Goal: Find specific page/section: Find specific page/section

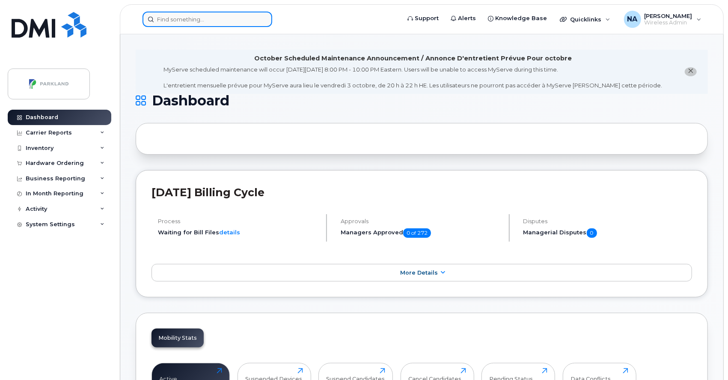
click at [215, 18] on input at bounding box center [208, 19] width 130 height 15
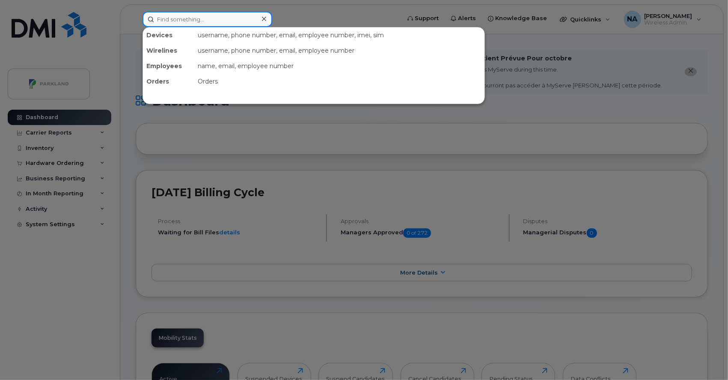
paste input "Adekunle Ogunjimi"
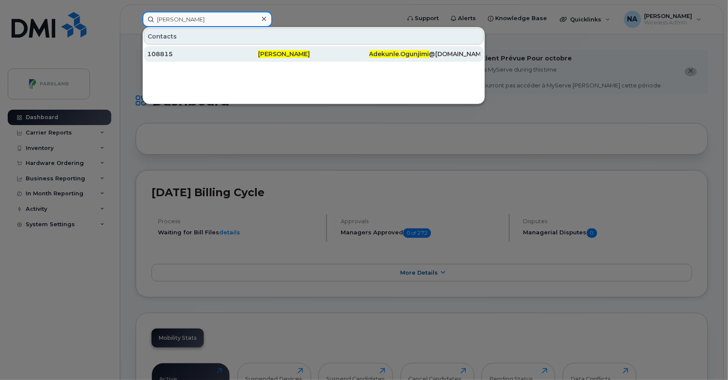
type input "Adekunle Ogunjimi"
click at [211, 54] on div "108815" at bounding box center [202, 54] width 111 height 9
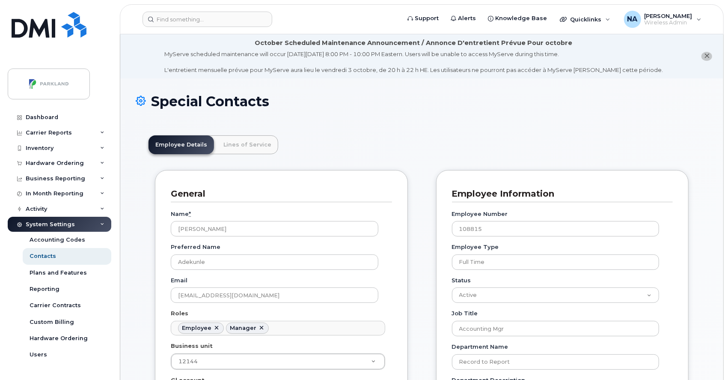
scroll to position [27, 0]
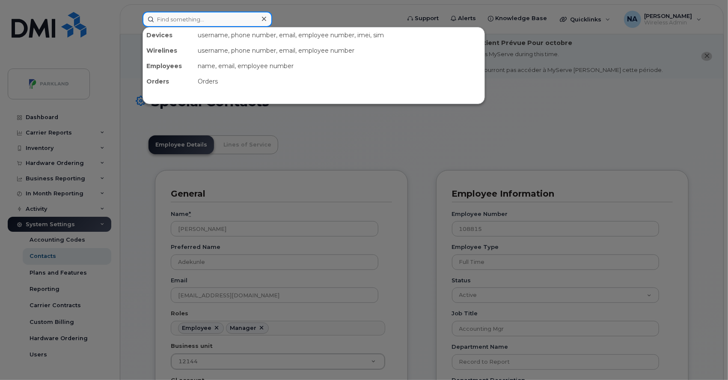
click at [216, 21] on input at bounding box center [208, 19] width 130 height 15
paste input "Aditi Guptaa"
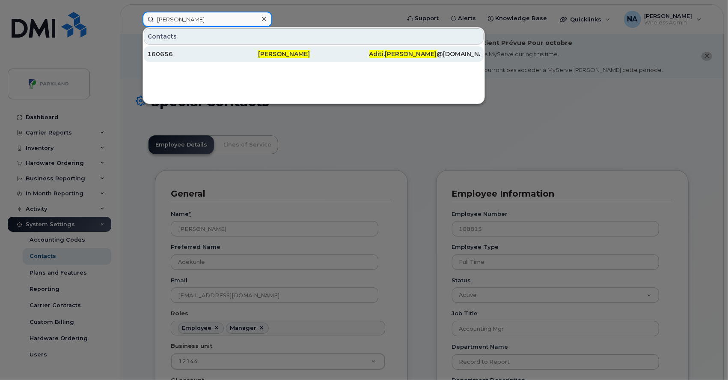
type input "Aditi Guptaa"
click at [216, 53] on div "160656" at bounding box center [202, 54] width 111 height 9
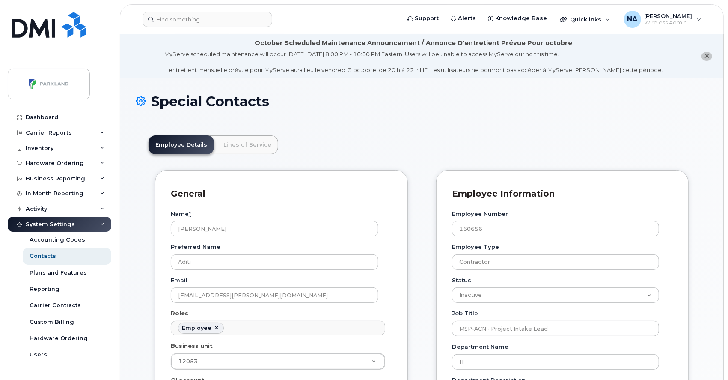
scroll to position [27, 0]
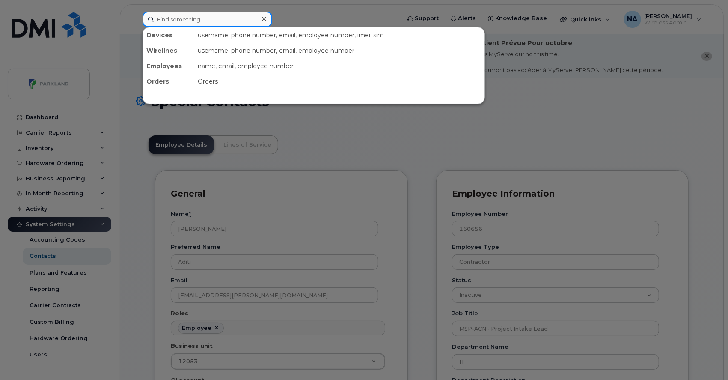
click at [231, 22] on input at bounding box center [208, 19] width 130 height 15
paste input "Alok Agarwal"
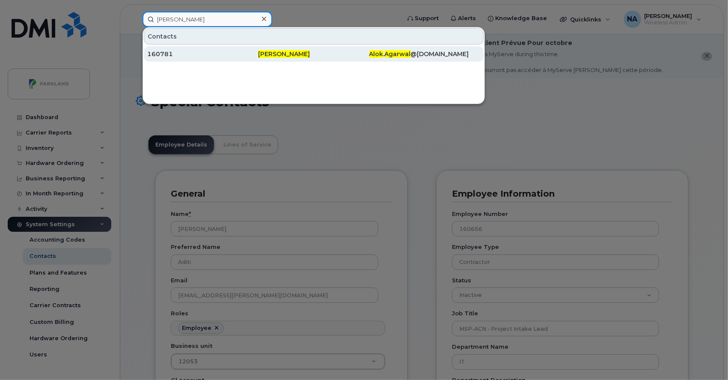
type input "Alok Agarwal"
click at [223, 51] on div "160781" at bounding box center [202, 54] width 111 height 9
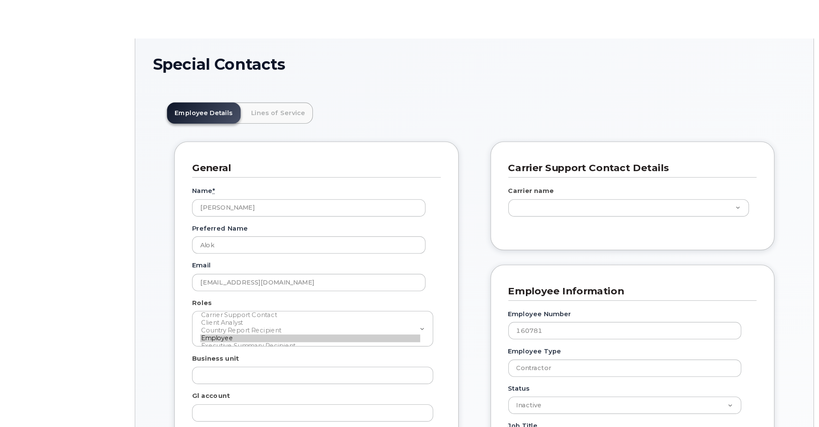
scroll to position [27, 0]
type input "29552025"
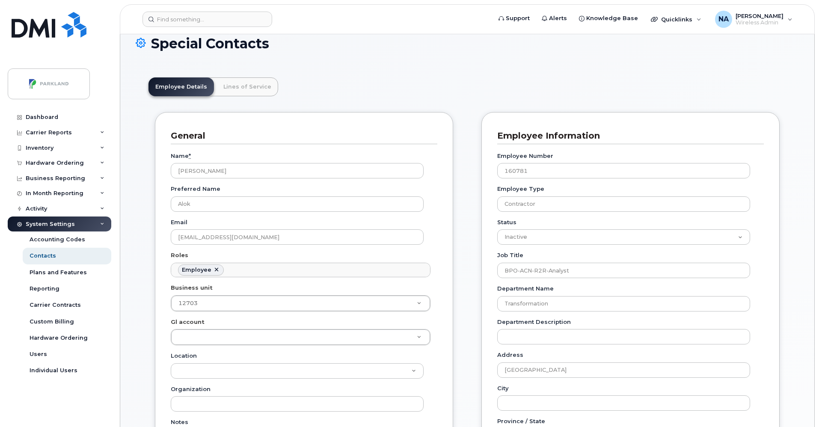
scroll to position [56, 0]
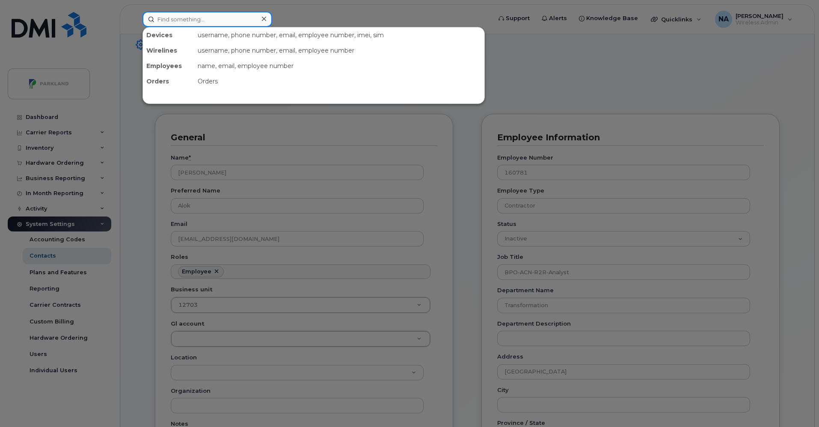
click at [231, 23] on input at bounding box center [208, 19] width 130 height 15
paste input "Bruno Okoudowa"
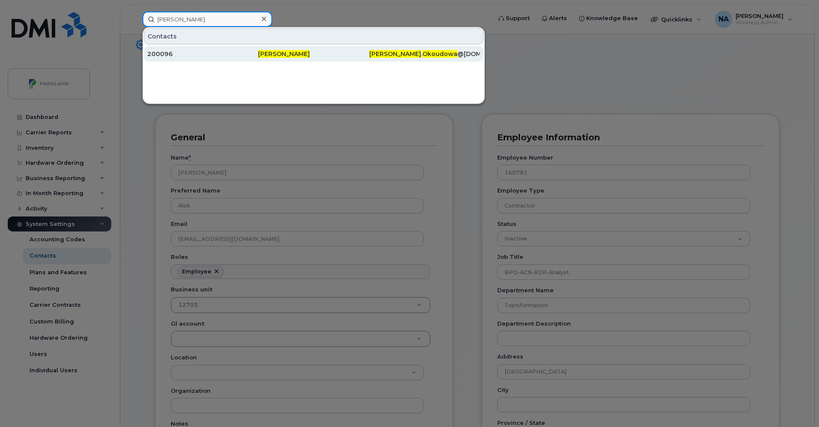
type input "Bruno Okoudowa"
click at [217, 51] on div "200096" at bounding box center [202, 54] width 111 height 9
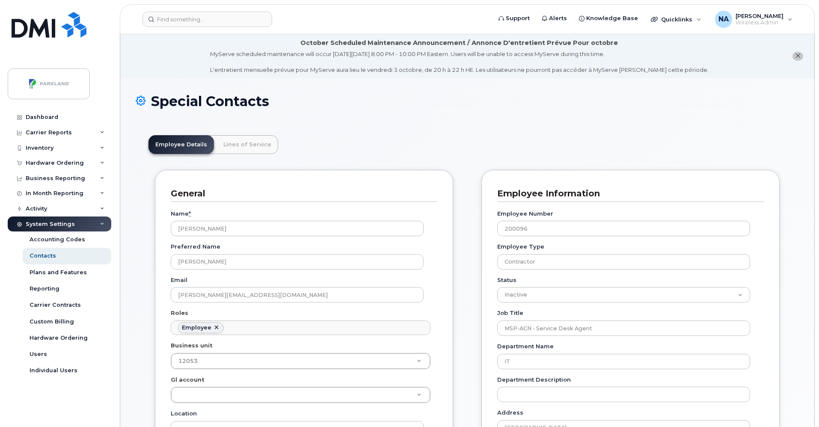
scroll to position [25, 0]
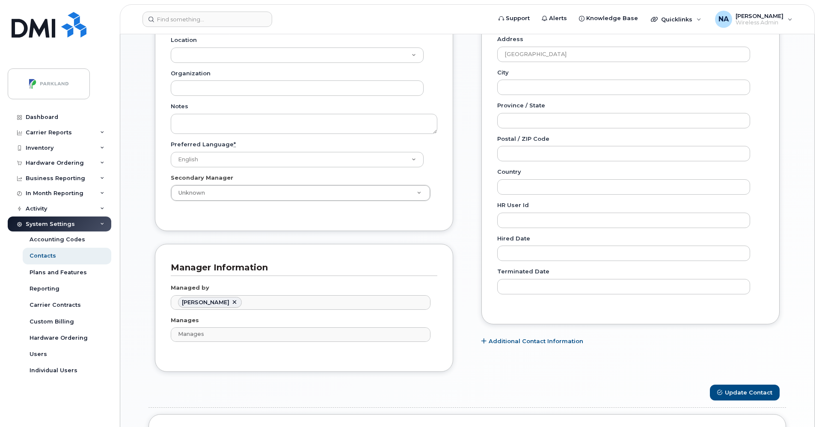
scroll to position [0, 0]
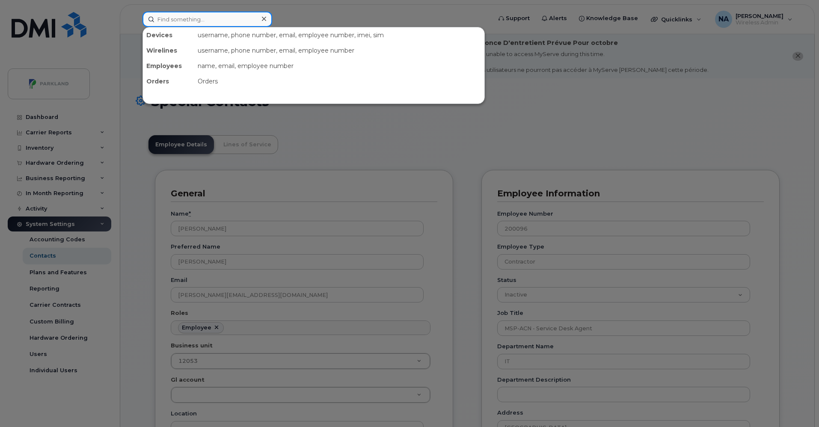
click at [225, 17] on input at bounding box center [208, 19] width 130 height 15
paste input "Carlos Sanchez"
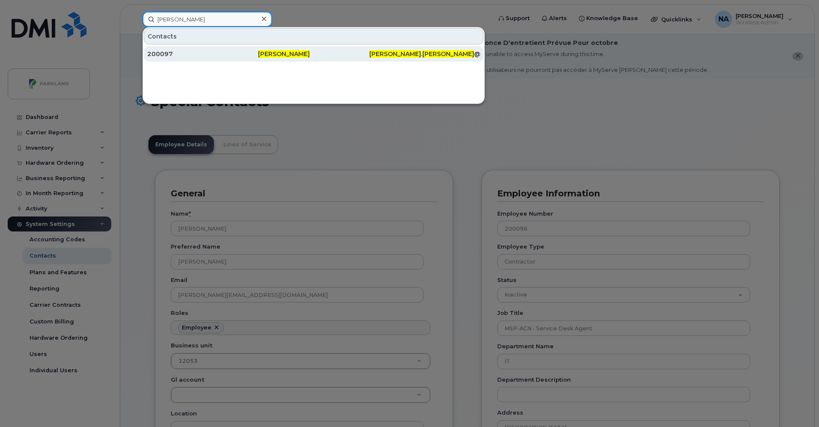
type input "Carlos Sanchez"
click at [219, 47] on div "200097" at bounding box center [202, 53] width 111 height 15
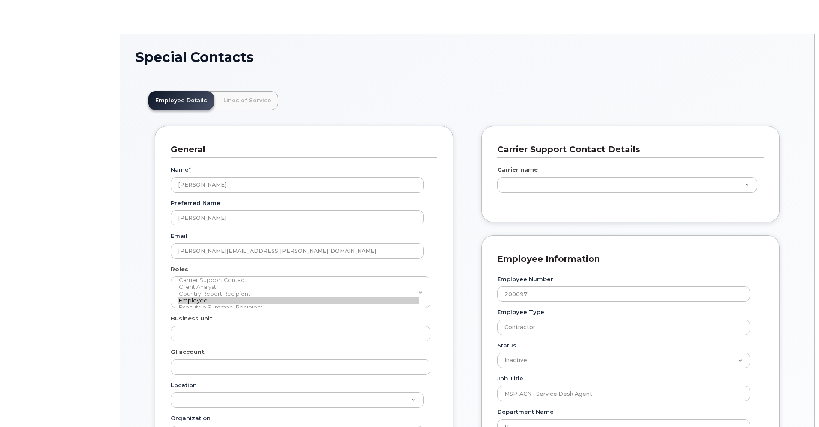
scroll to position [25, 0]
type input "5627642"
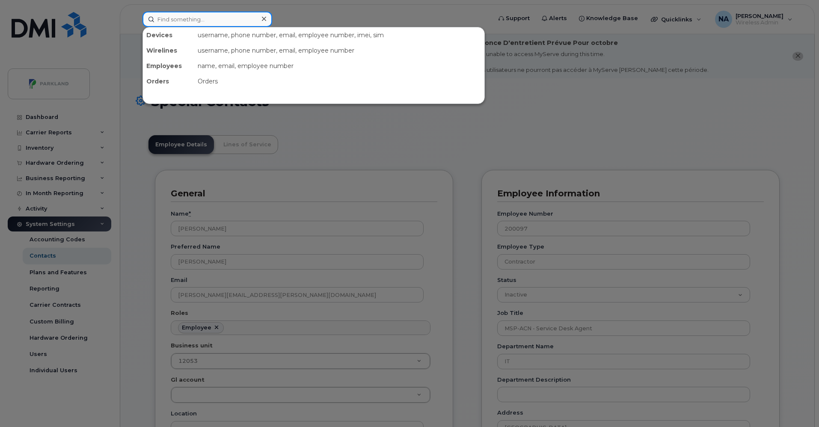
click at [255, 19] on input at bounding box center [208, 19] width 130 height 15
paste input "[PERSON_NAME]"
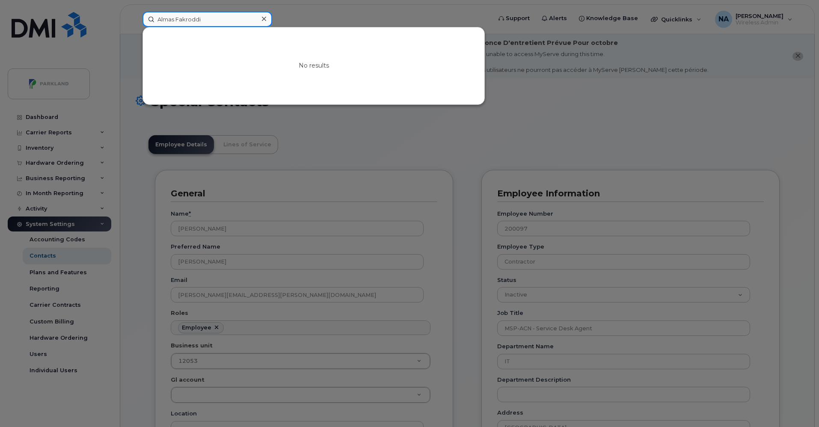
drag, startPoint x: 214, startPoint y: 18, endPoint x: 70, endPoint y: 14, distance: 144.3
click at [136, 14] on div "Almas Fakroddi No results" at bounding box center [314, 19] width 357 height 15
paste input "161050"
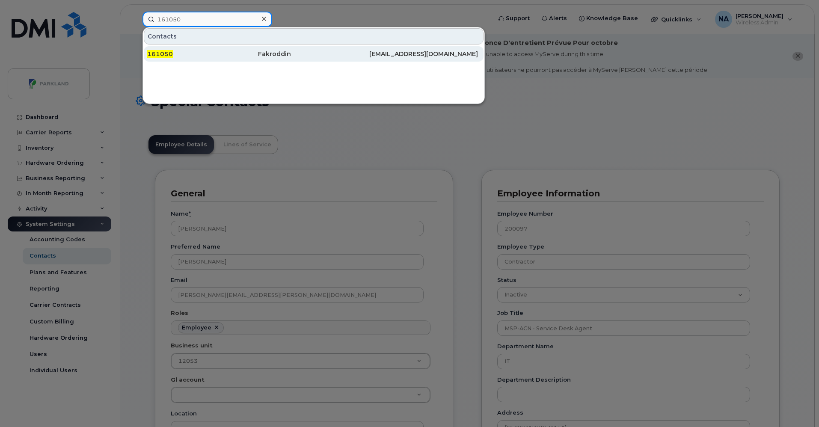
type input "161050"
click at [220, 58] on div "161050" at bounding box center [202, 54] width 111 height 9
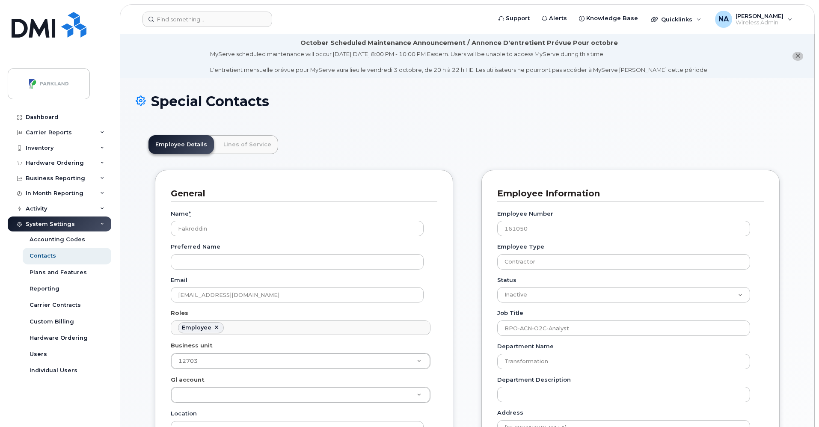
scroll to position [25, 0]
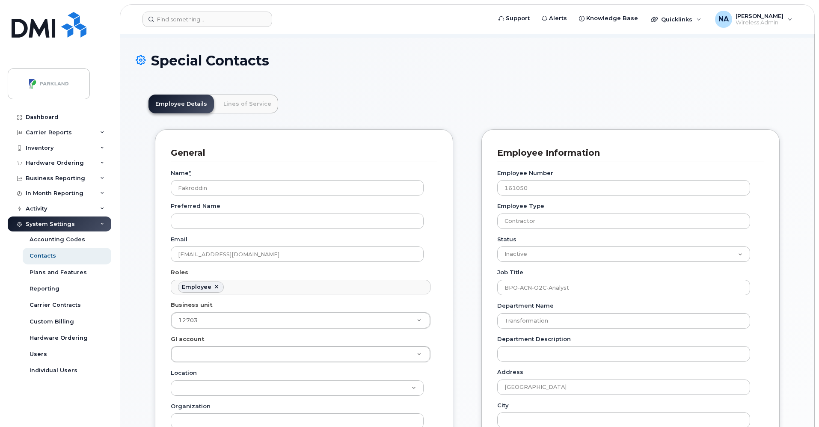
scroll to position [26, 0]
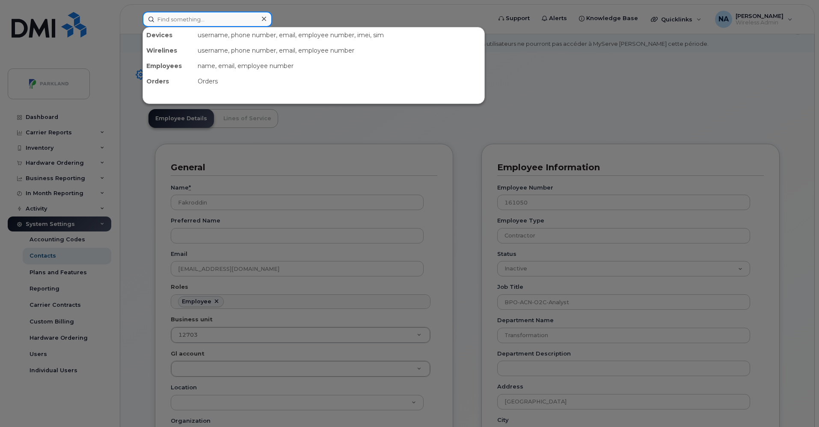
click at [226, 15] on input at bounding box center [208, 19] width 130 height 15
paste input "[PERSON_NAME]"
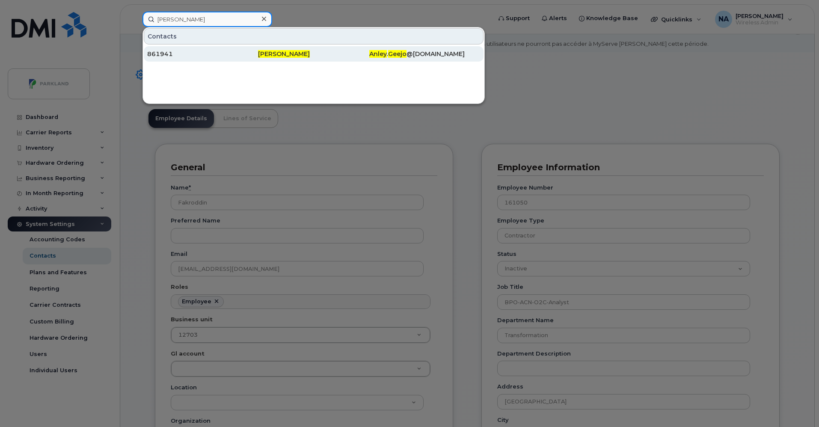
type input "[PERSON_NAME]"
click at [235, 56] on div "861941" at bounding box center [202, 54] width 111 height 9
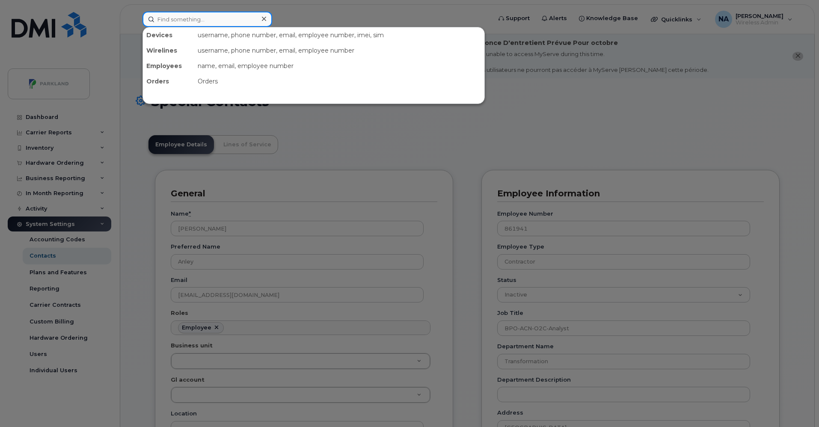
click at [223, 21] on input at bounding box center [208, 19] width 130 height 15
paste input "Anley Geej"
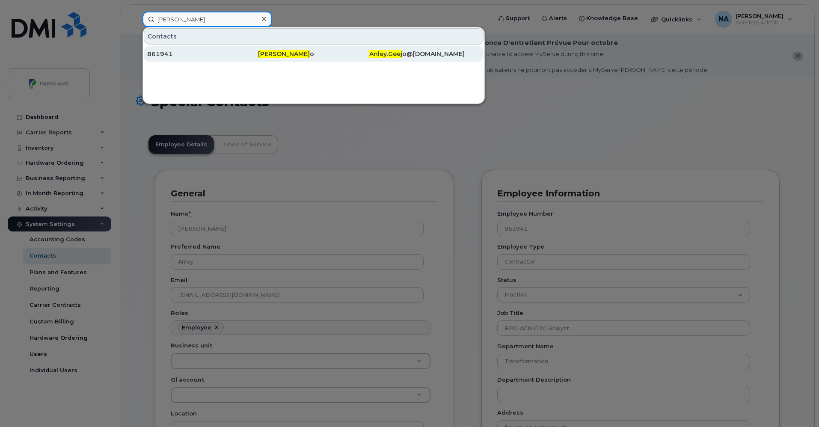
type input "Anley Geej"
click at [223, 50] on div "861941" at bounding box center [202, 53] width 111 height 15
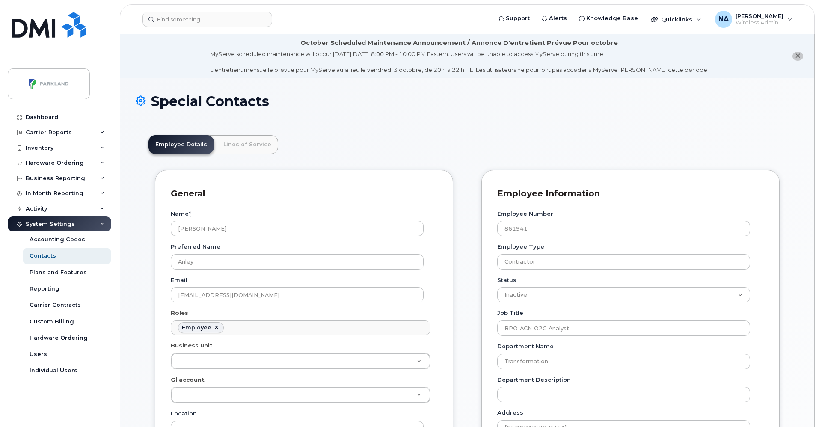
scroll to position [25, 0]
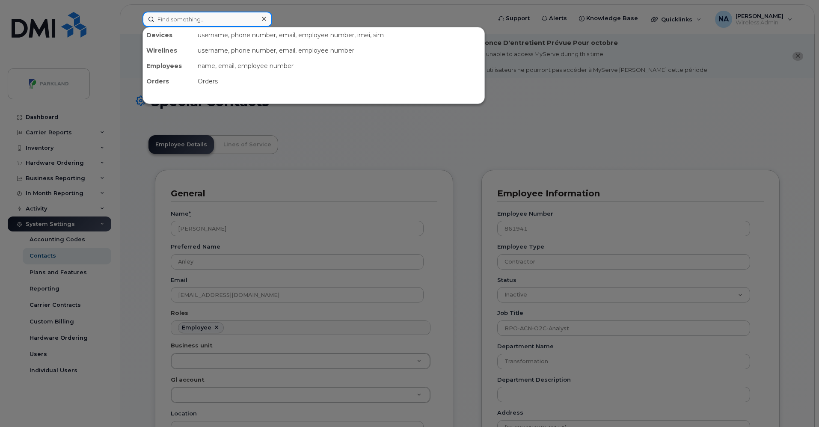
click at [203, 26] on input at bounding box center [208, 19] width 130 height 15
paste input "Betz Niravil"
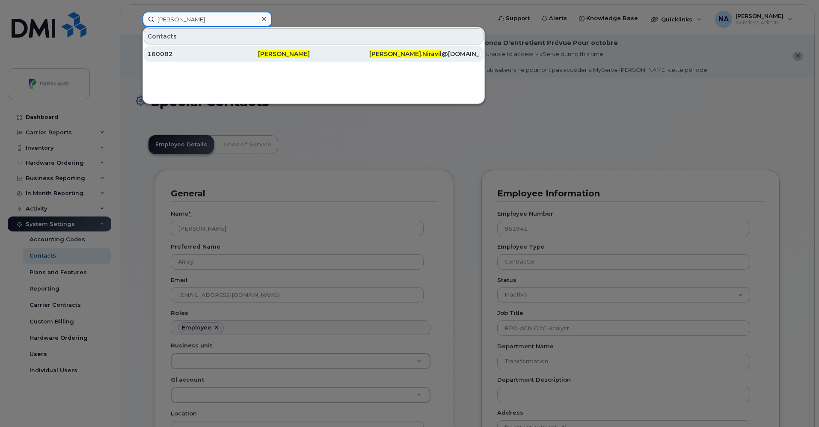
type input "[PERSON_NAME]"
click at [303, 52] on div "[PERSON_NAME]" at bounding box center [313, 54] width 111 height 9
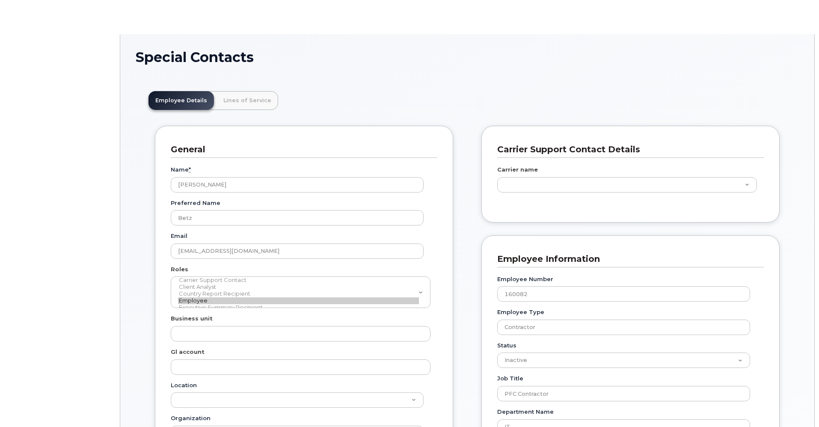
scroll to position [25, 0]
type input "4776176"
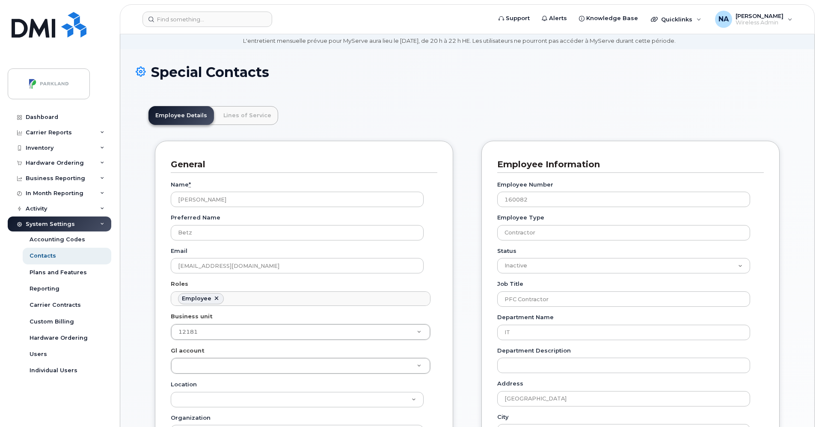
scroll to position [0, 0]
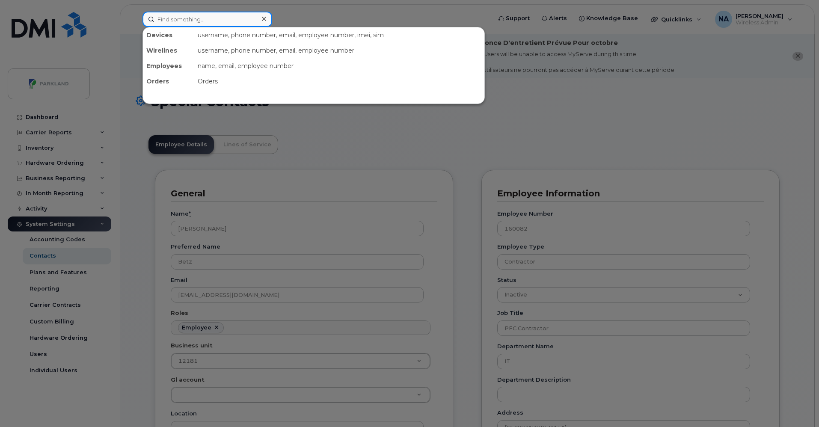
click at [196, 18] on input at bounding box center [208, 19] width 130 height 15
paste input "[PERSON_NAME]"
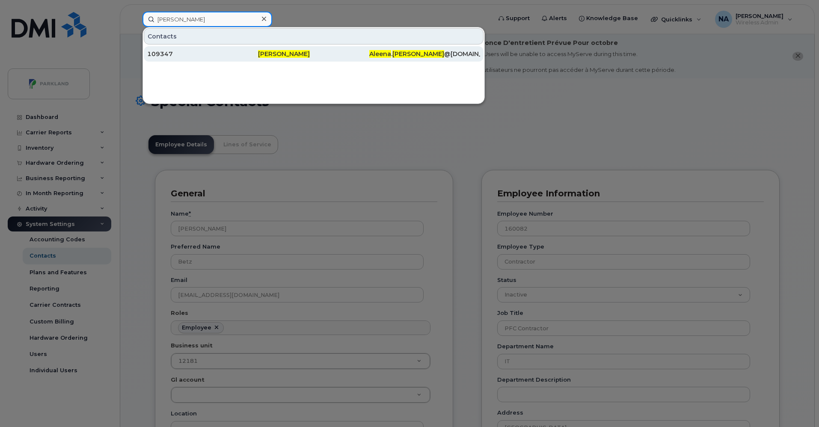
type input "[PERSON_NAME]"
click at [209, 52] on div "109347" at bounding box center [202, 54] width 111 height 9
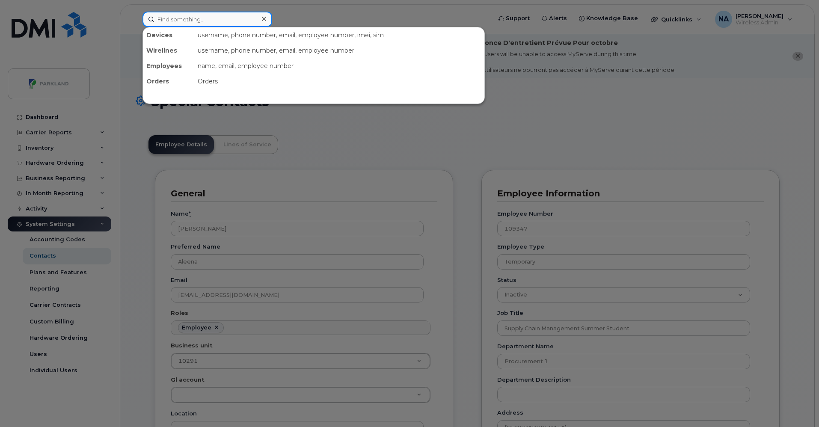
click at [196, 20] on input at bounding box center [208, 19] width 130 height 15
paste input "[PERSON_NAME]"
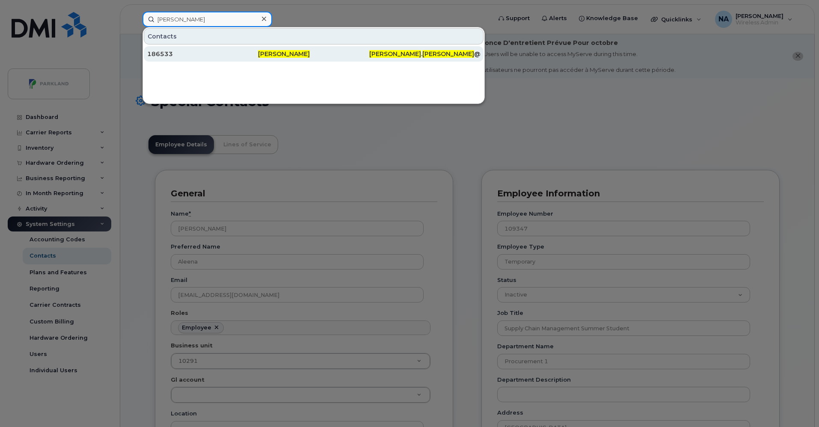
type input "[PERSON_NAME]"
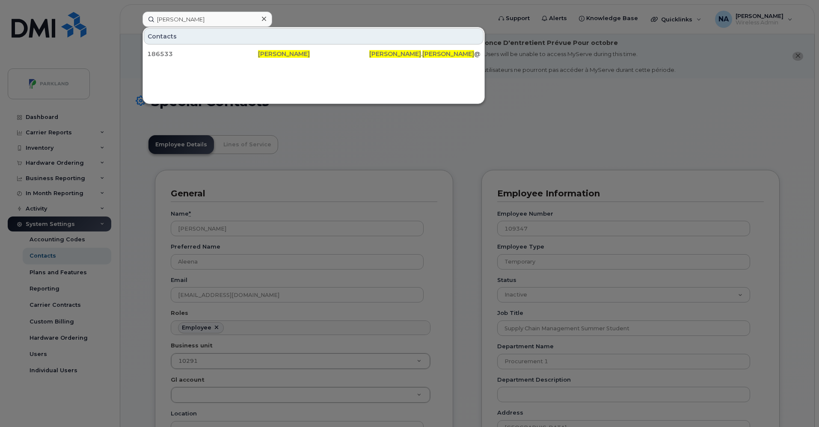
click at [229, 45] on div "186533 Benjamin Killam Benjamin . Killam @parklandusa.com" at bounding box center [314, 53] width 342 height 17
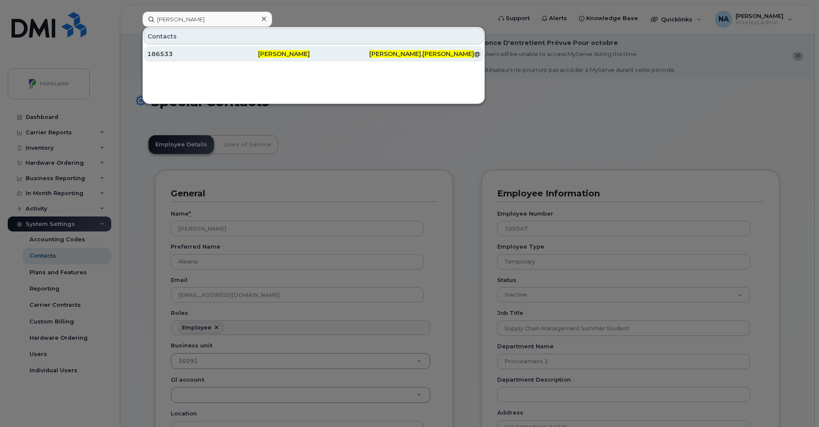
click at [229, 51] on div "186533" at bounding box center [202, 54] width 111 height 9
click at [369, 54] on span "Benjamin" at bounding box center [395, 54] width 52 height 8
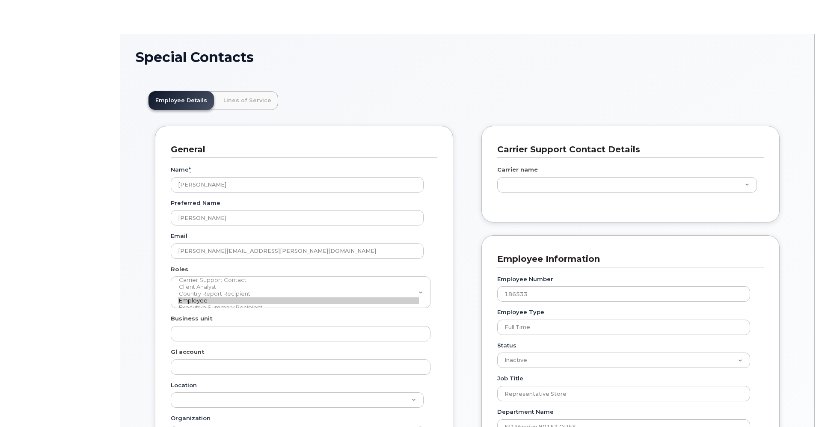
type input "1970061"
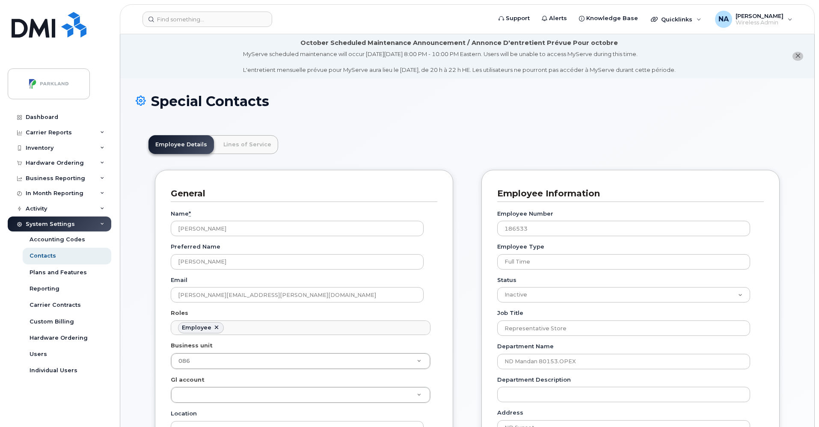
scroll to position [25, 0]
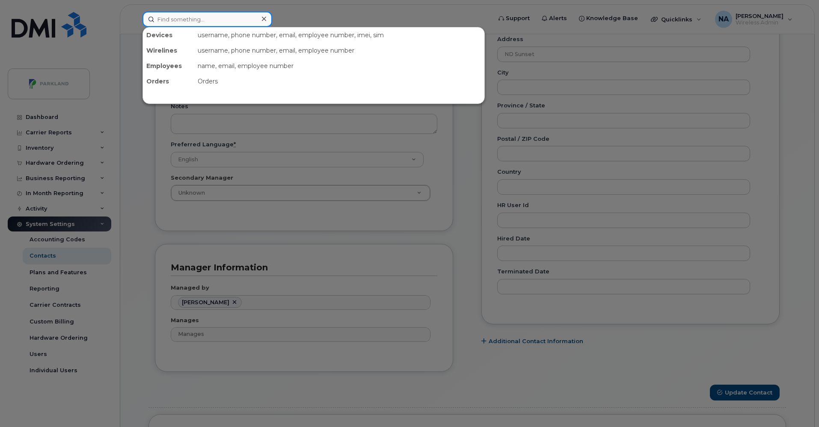
click at [208, 16] on input at bounding box center [208, 19] width 130 height 15
paste input "[PERSON_NAME]"
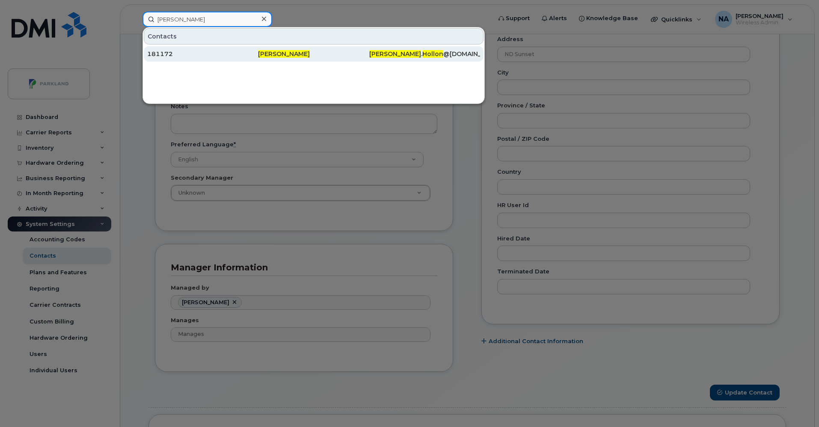
type input "[PERSON_NAME]"
click at [210, 53] on div "181172" at bounding box center [202, 54] width 111 height 9
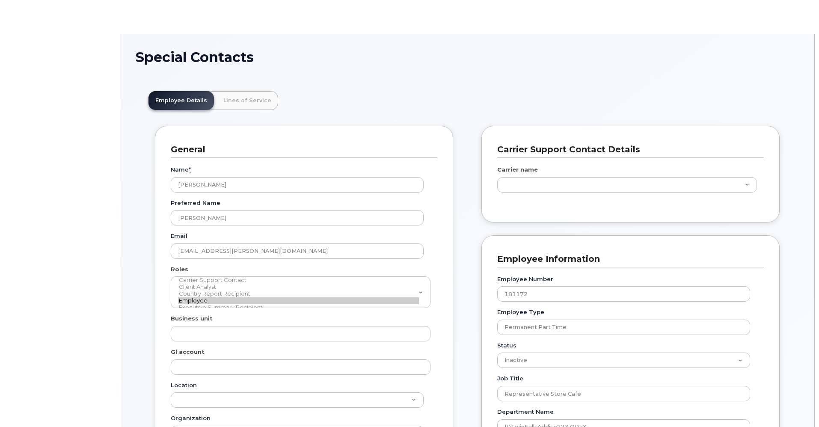
type input "4776204"
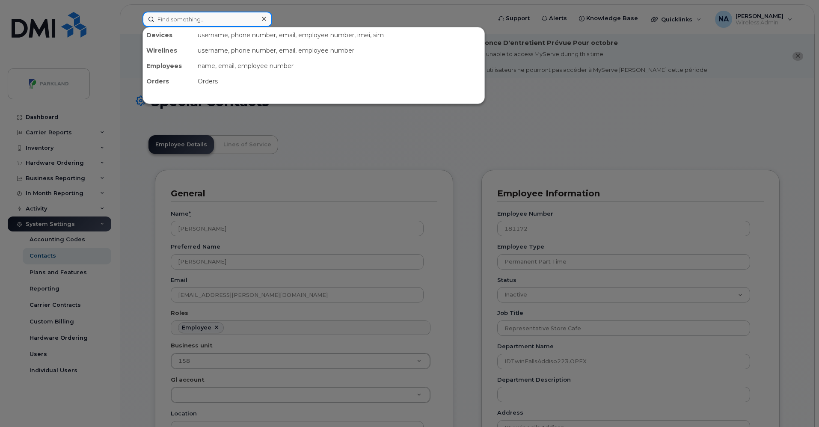
click at [234, 16] on input at bounding box center [208, 19] width 130 height 15
paste input "[PERSON_NAME]"
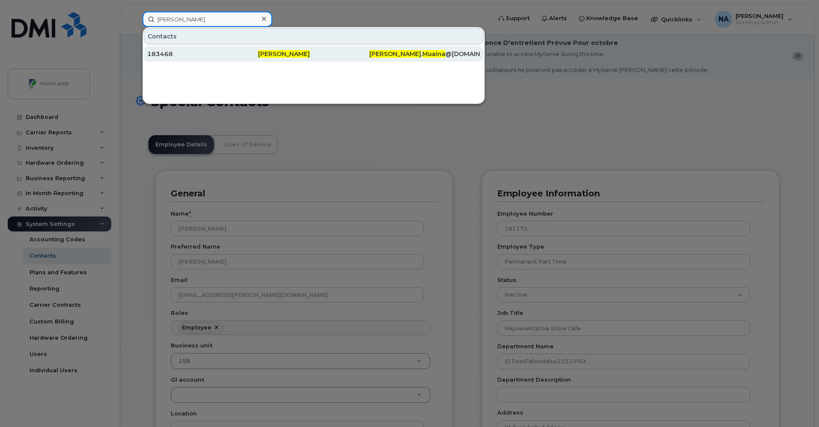
type input "[PERSON_NAME]"
click at [324, 58] on div "[PERSON_NAME]" at bounding box center [313, 54] width 111 height 9
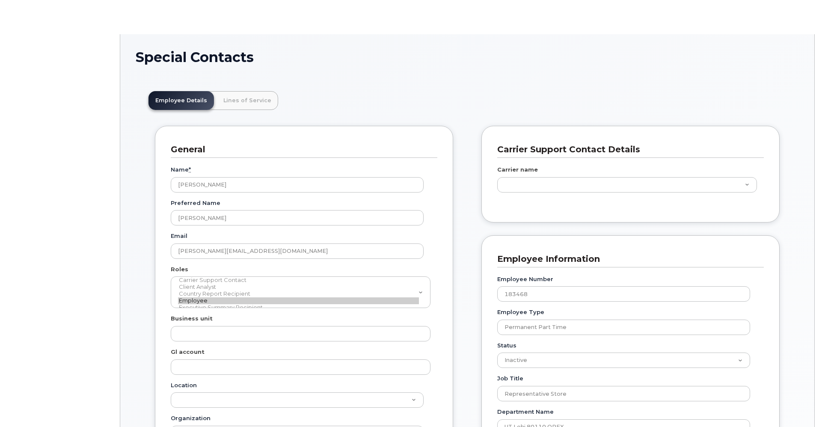
scroll to position [25, 0]
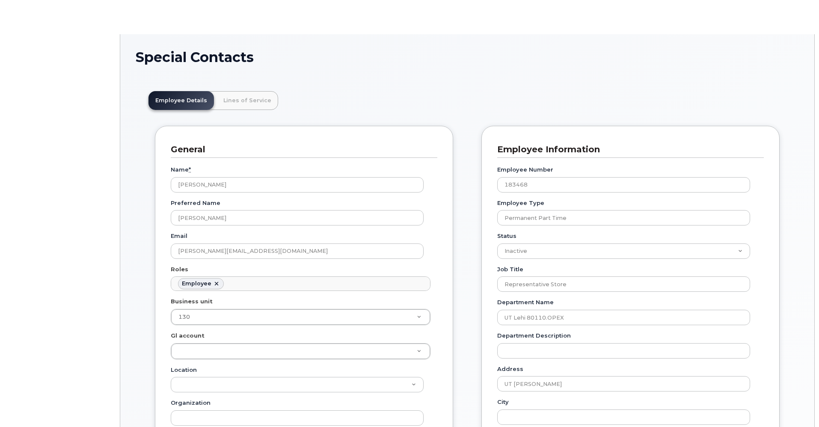
type input "1970060"
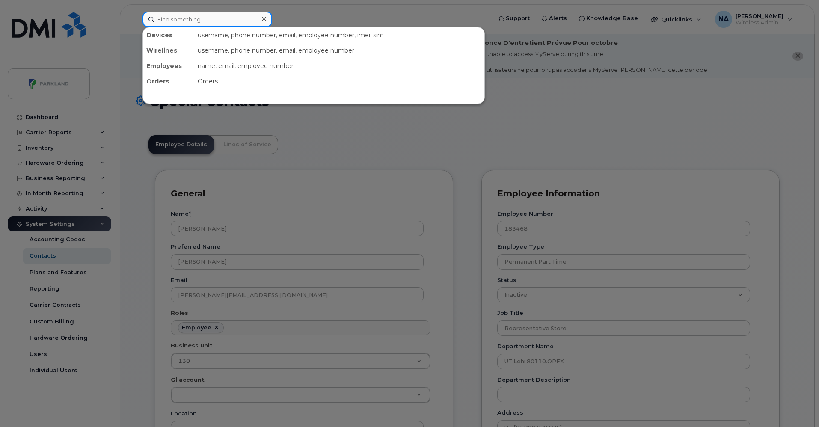
click at [207, 17] on input at bounding box center [208, 19] width 130 height 15
paste input "[PERSON_NAME]"
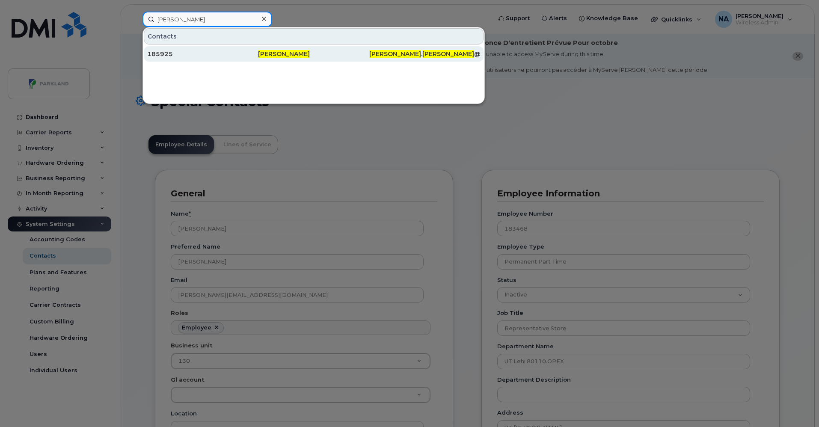
type input "Brady Boulton"
click at [328, 51] on div "Brady Boulton" at bounding box center [313, 54] width 111 height 9
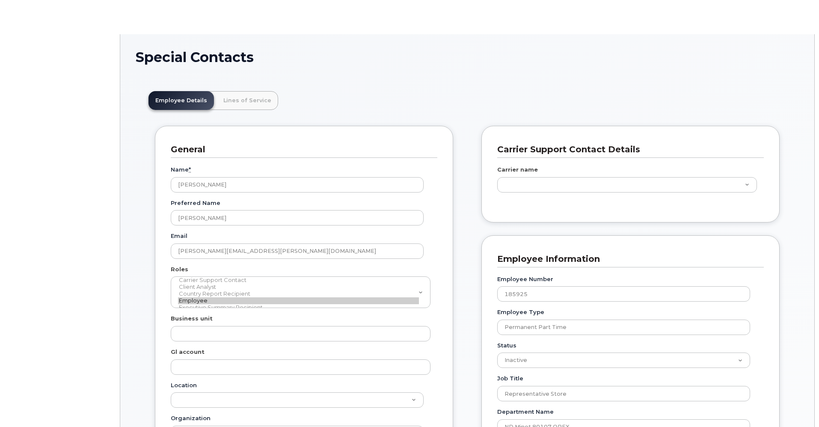
scroll to position [25, 0]
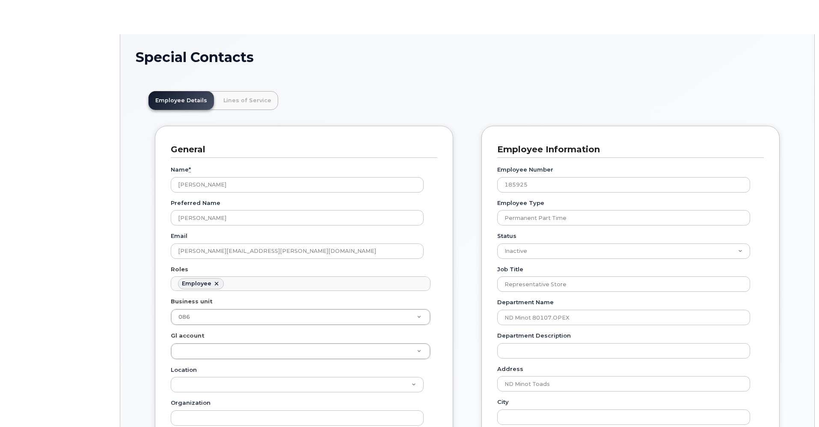
type input "1970061"
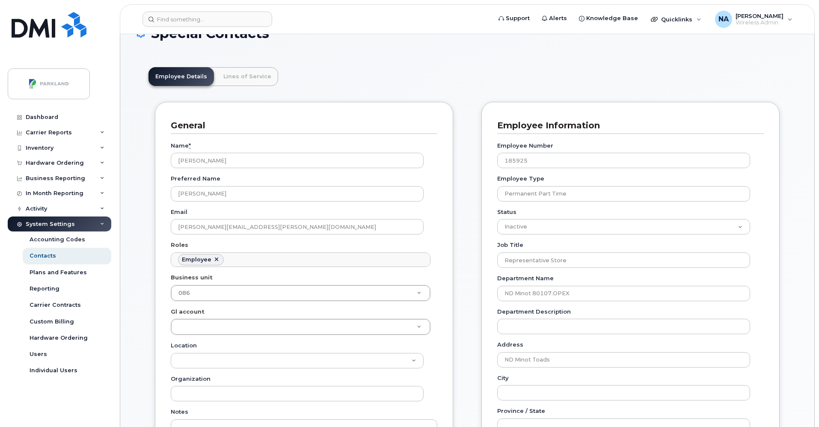
scroll to position [0, 0]
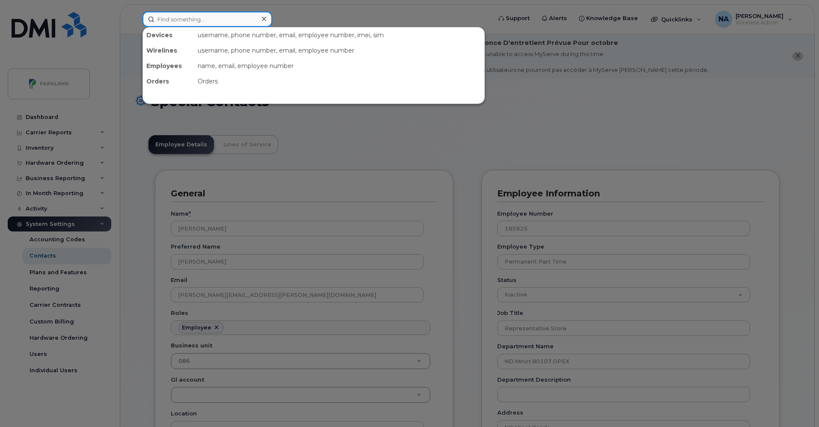
click at [189, 23] on input at bounding box center [208, 19] width 130 height 15
paste input "[PERSON_NAME]"
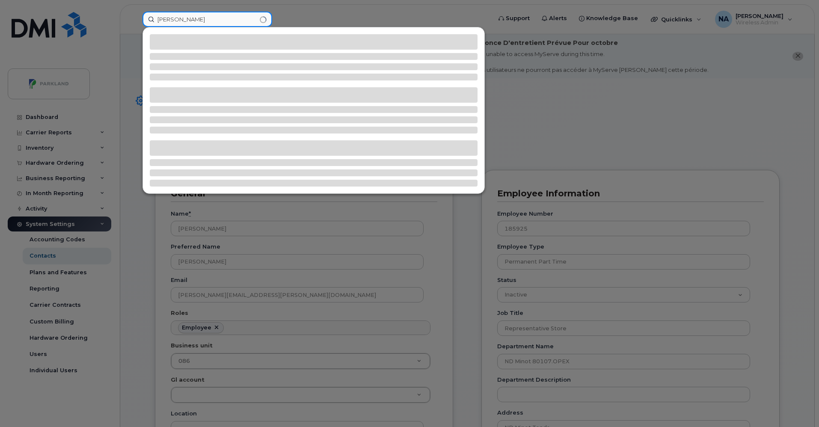
click at [161, 19] on input "[PERSON_NAME]" at bounding box center [208, 19] width 130 height 15
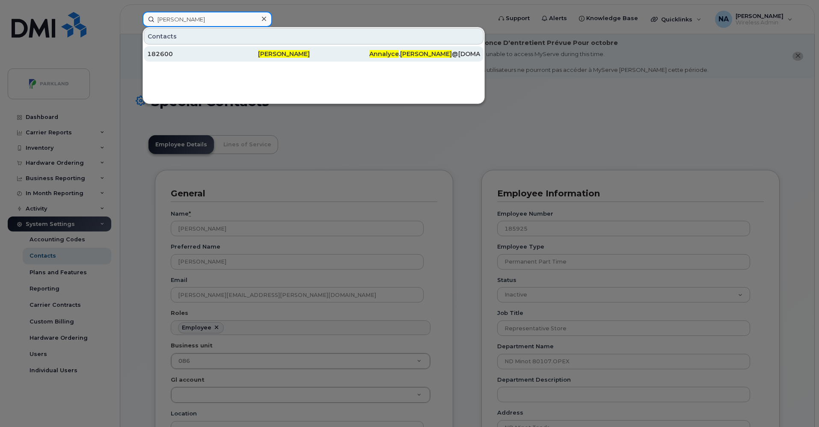
type input "[PERSON_NAME]"
click at [387, 47] on div "Annalyce . Brandell @parklandusa.com" at bounding box center [424, 53] width 111 height 15
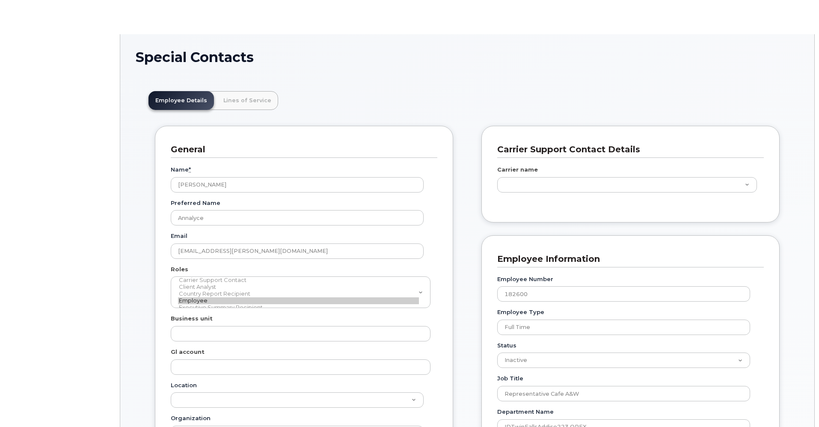
scroll to position [25, 0]
type input "4776204"
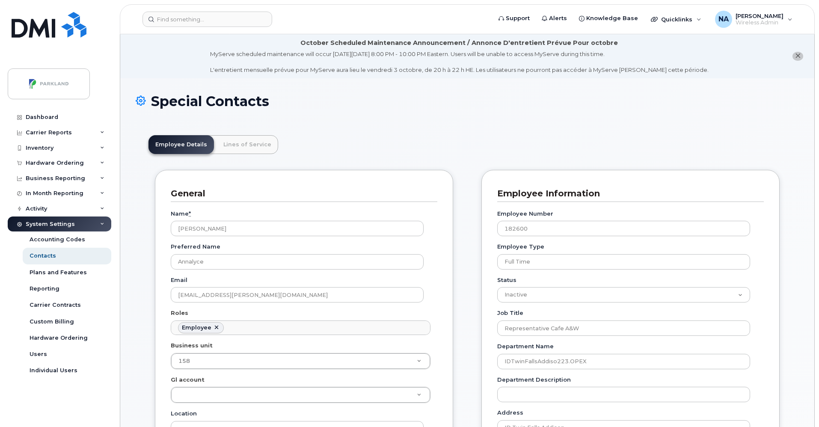
scroll to position [374, 0]
